Goal: Check status: Check status

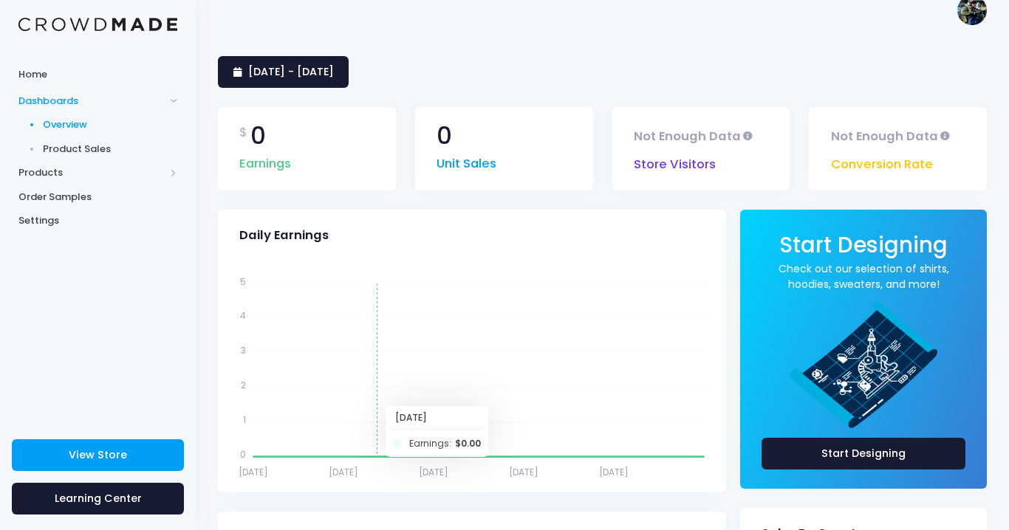
scroll to position [12, 0]
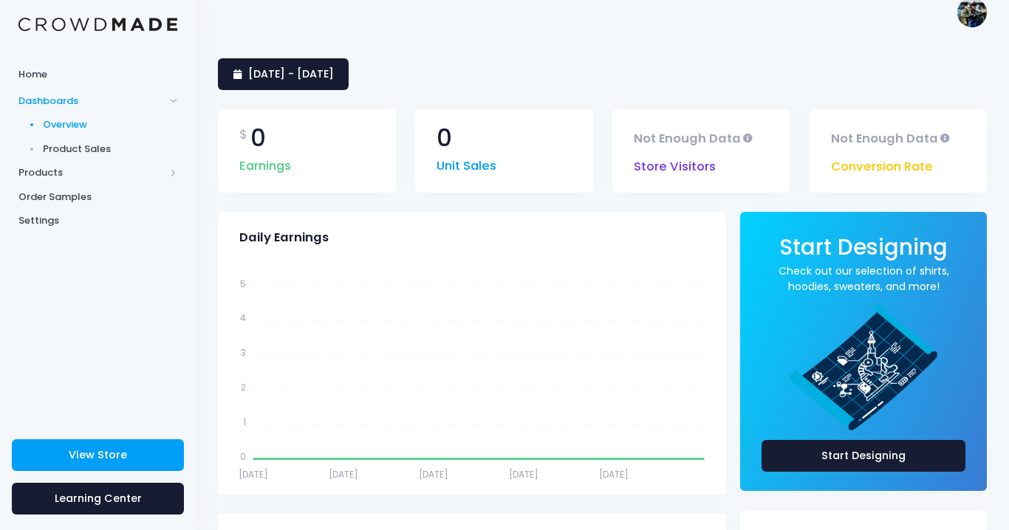
click at [61, 99] on span "Dashboards" at bounding box center [91, 101] width 146 height 15
click at [61, 118] on span "Products" at bounding box center [91, 124] width 146 height 15
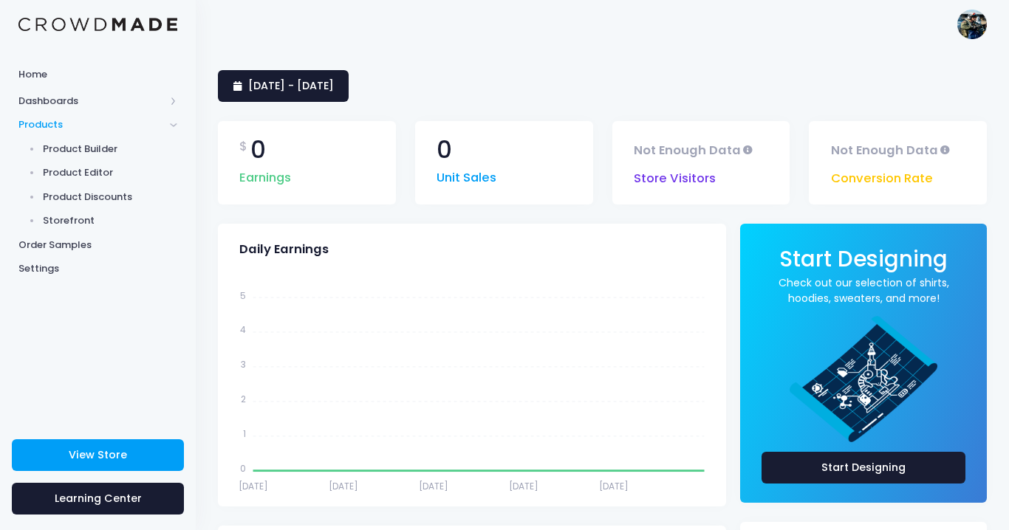
scroll to position [0, 0]
click at [309, 91] on span "[DATE] - [DATE]" at bounding box center [291, 85] width 86 height 15
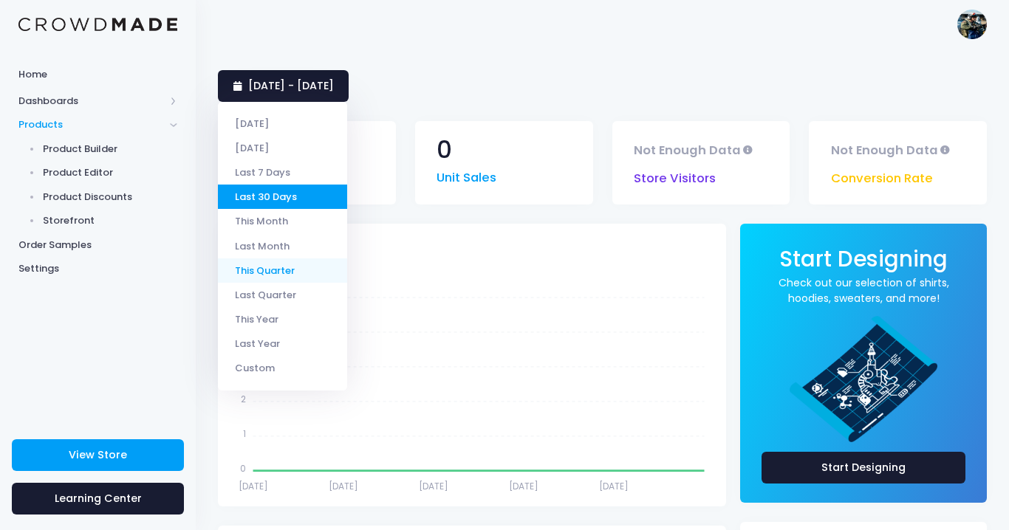
click at [281, 270] on li "This Quarter" at bounding box center [282, 271] width 129 height 24
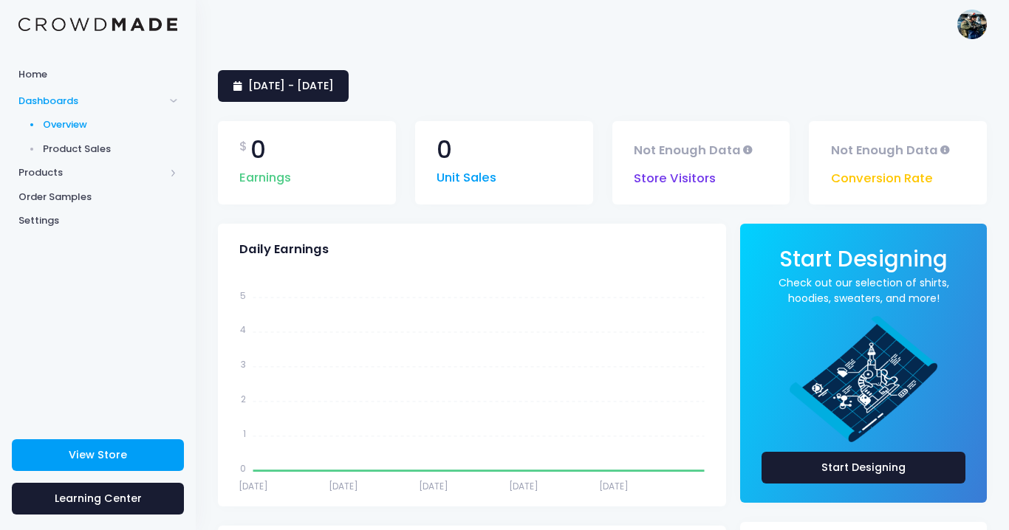
click at [301, 80] on span "[DATE] - [DATE]" at bounding box center [291, 85] width 86 height 15
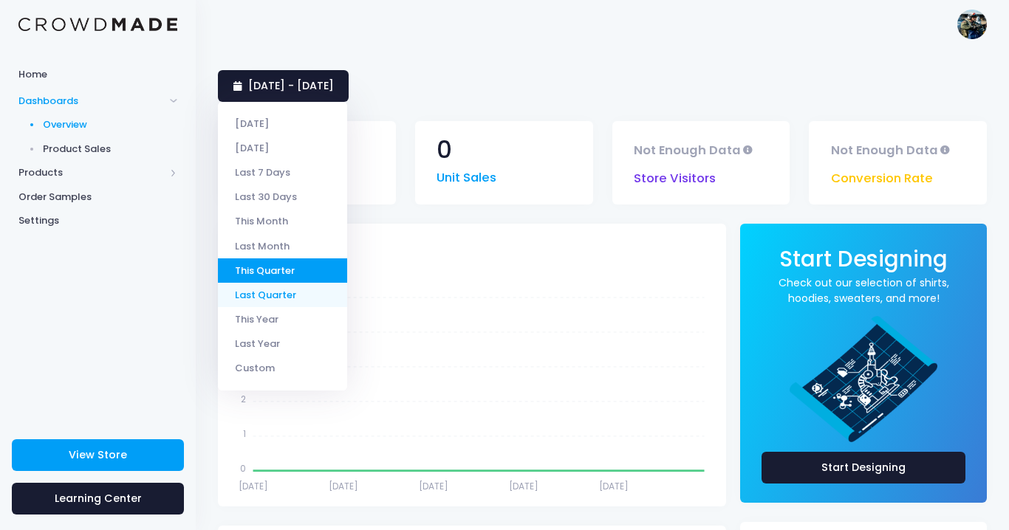
click at [278, 298] on li "Last Quarter" at bounding box center [282, 295] width 129 height 24
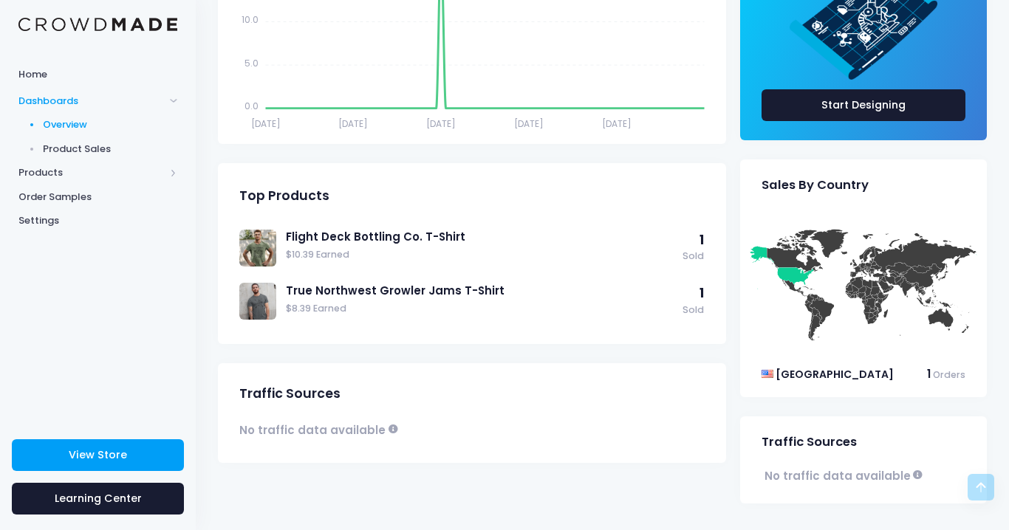
scroll to position [362, 0]
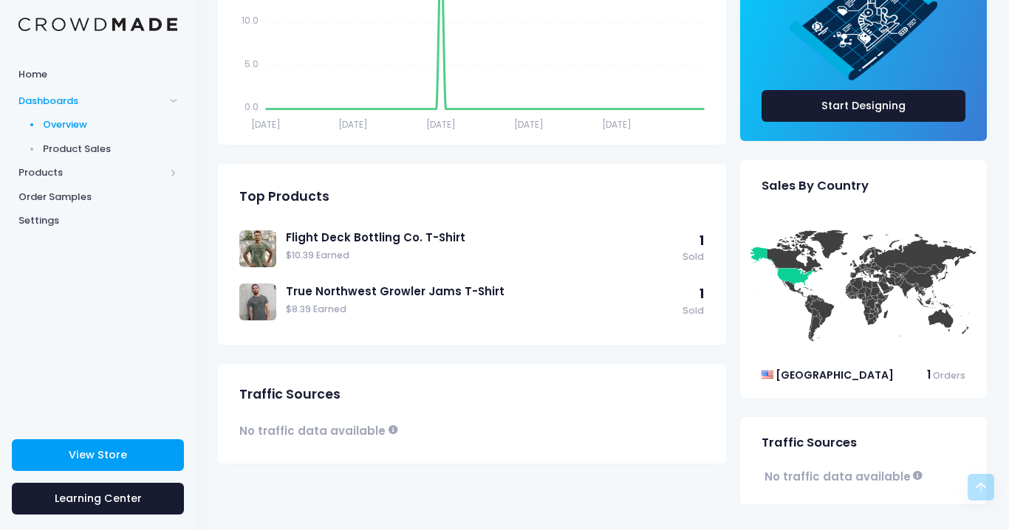
click at [256, 293] on img at bounding box center [257, 302] width 37 height 37
